Goal: Task Accomplishment & Management: Use online tool/utility

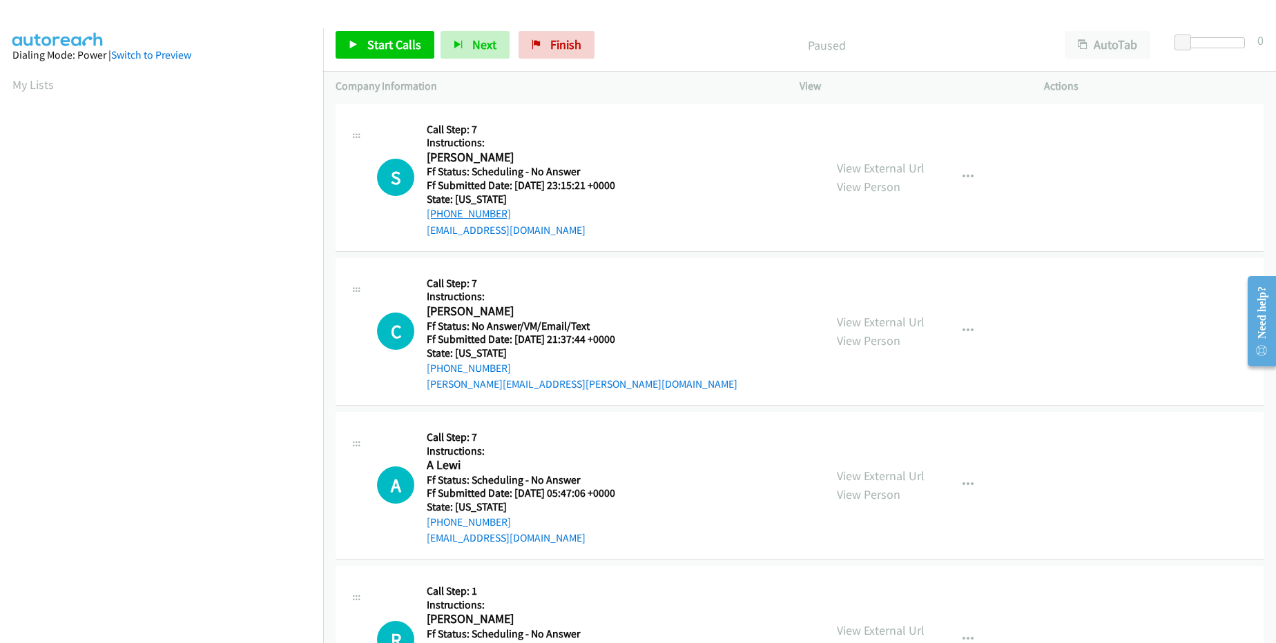
drag, startPoint x: 509, startPoint y: 218, endPoint x: 439, endPoint y: 212, distance: 70.7
click at [439, 212] on div "+1 623-263-0931" at bounding box center [530, 214] width 206 height 17
copy link "623-263-0931"
drag, startPoint x: 512, startPoint y: 367, endPoint x: 439, endPoint y: 367, distance: 73.2
click at [439, 367] on div "+1 980-298-9577" at bounding box center [582, 368] width 311 height 17
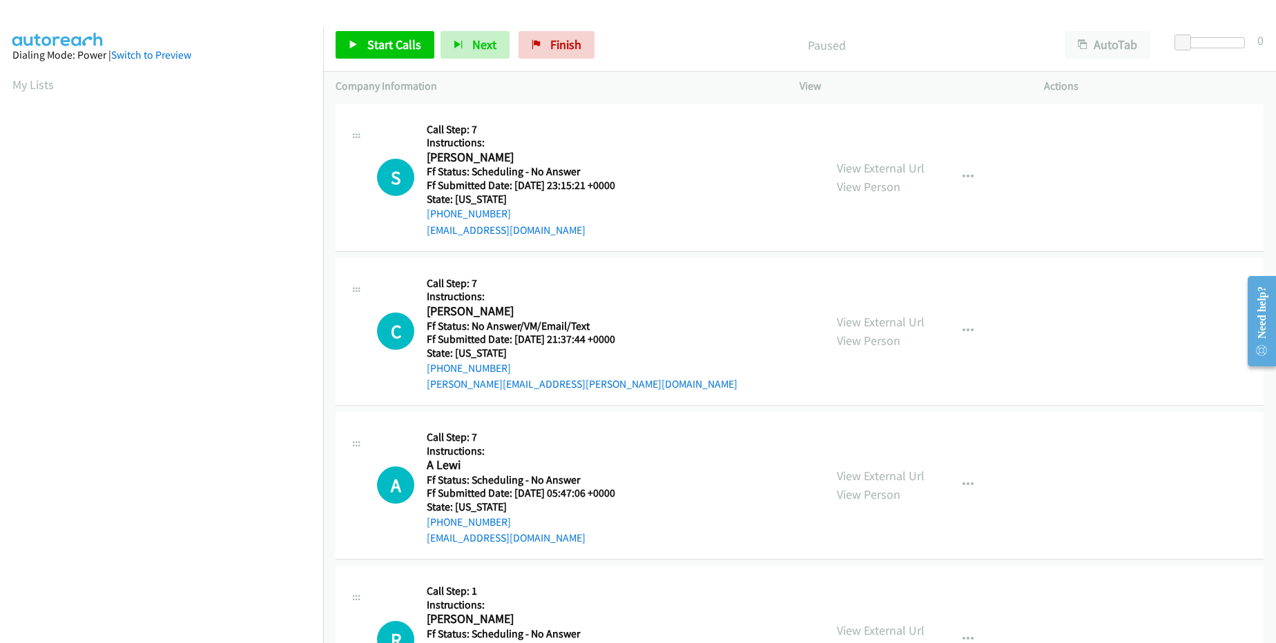
copy link "980-298-9577"
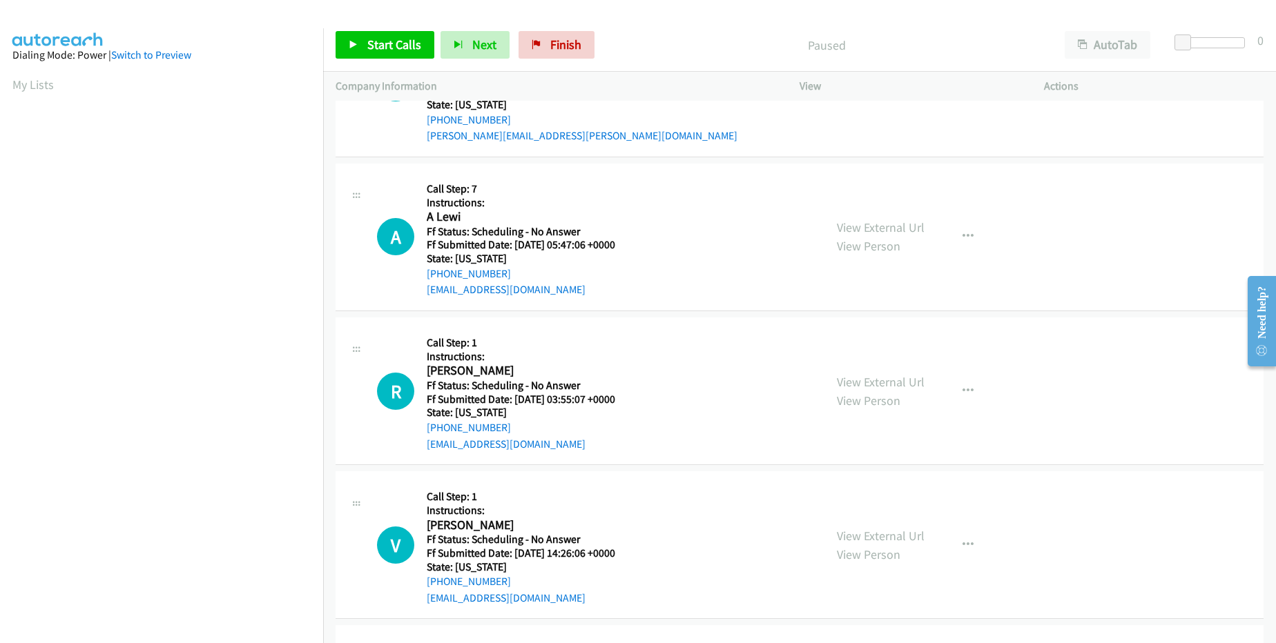
scroll to position [131, 0]
